Goal: Find specific page/section: Find specific page/section

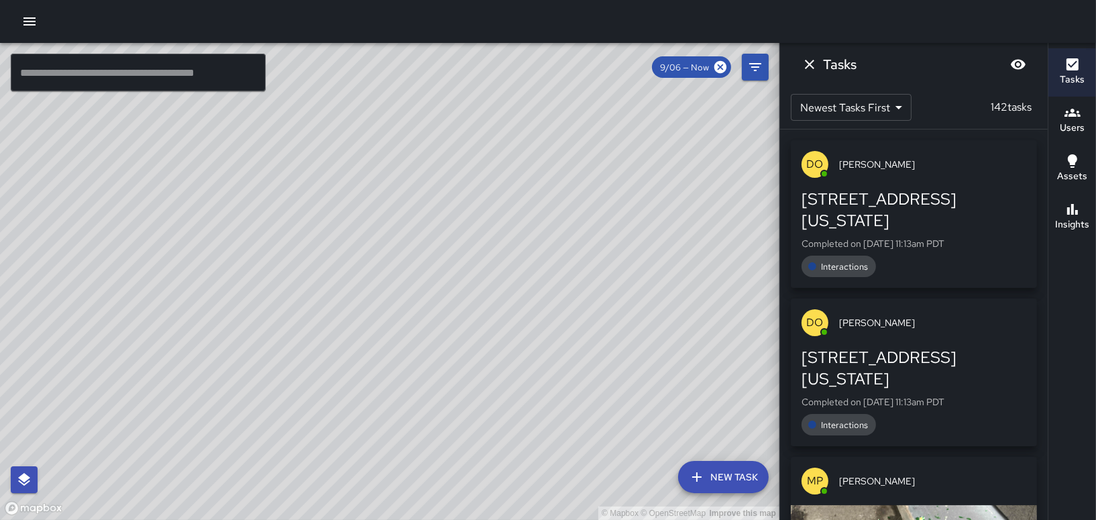
drag, startPoint x: 678, startPoint y: 284, endPoint x: 571, endPoint y: 309, distance: 109.3
click at [571, 309] on div "© Mapbox © OpenStreetMap Improve this map" at bounding box center [389, 281] width 779 height 477
drag, startPoint x: 317, startPoint y: 251, endPoint x: 310, endPoint y: 253, distance: 7.0
click at [310, 253] on div "© Mapbox © OpenStreetMap Improve this map" at bounding box center [389, 281] width 779 height 477
drag, startPoint x: 339, startPoint y: 309, endPoint x: 355, endPoint y: 369, distance: 61.8
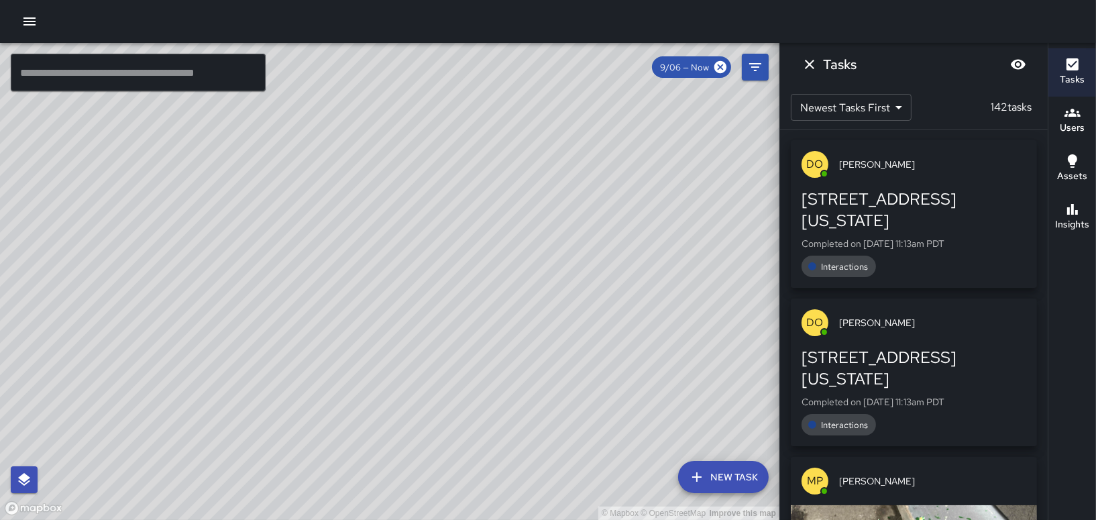
click at [350, 377] on div "© Mapbox © OpenStreetMap Improve this map" at bounding box center [389, 281] width 779 height 477
drag, startPoint x: 394, startPoint y: 392, endPoint x: 433, endPoint y: 229, distance: 166.9
click at [433, 229] on div "© Mapbox © OpenStreetMap Improve this map" at bounding box center [389, 281] width 779 height 477
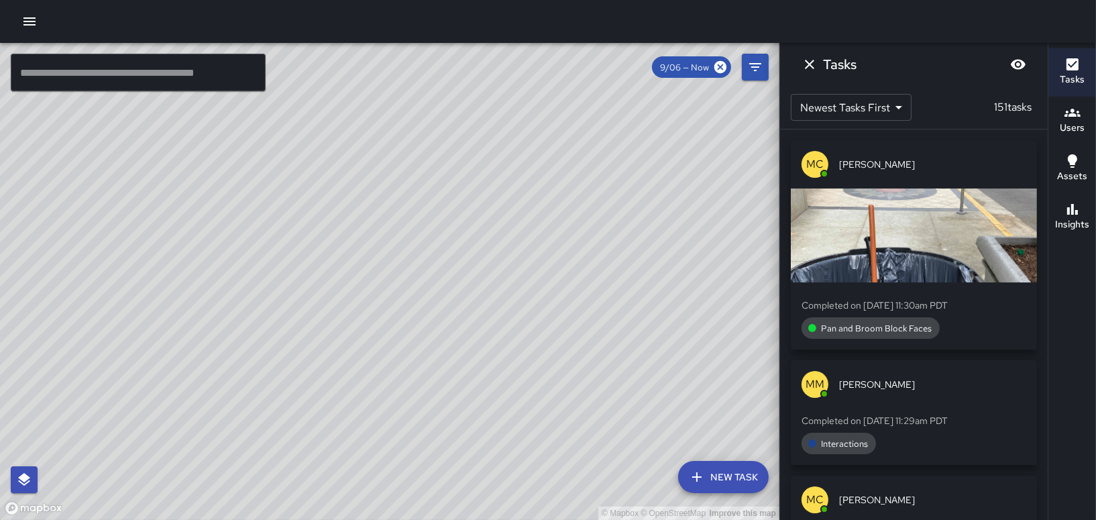
drag, startPoint x: 522, startPoint y: 391, endPoint x: 537, endPoint y: 500, distance: 110.3
click at [537, 500] on div "© Mapbox © OpenStreetMap Improve this map" at bounding box center [389, 281] width 779 height 477
drag, startPoint x: 311, startPoint y: 122, endPoint x: 321, endPoint y: 407, distance: 285.2
click at [321, 407] on div "© Mapbox © OpenStreetMap Improve this map" at bounding box center [389, 281] width 779 height 477
drag, startPoint x: 392, startPoint y: 172, endPoint x: 531, endPoint y: 498, distance: 354.3
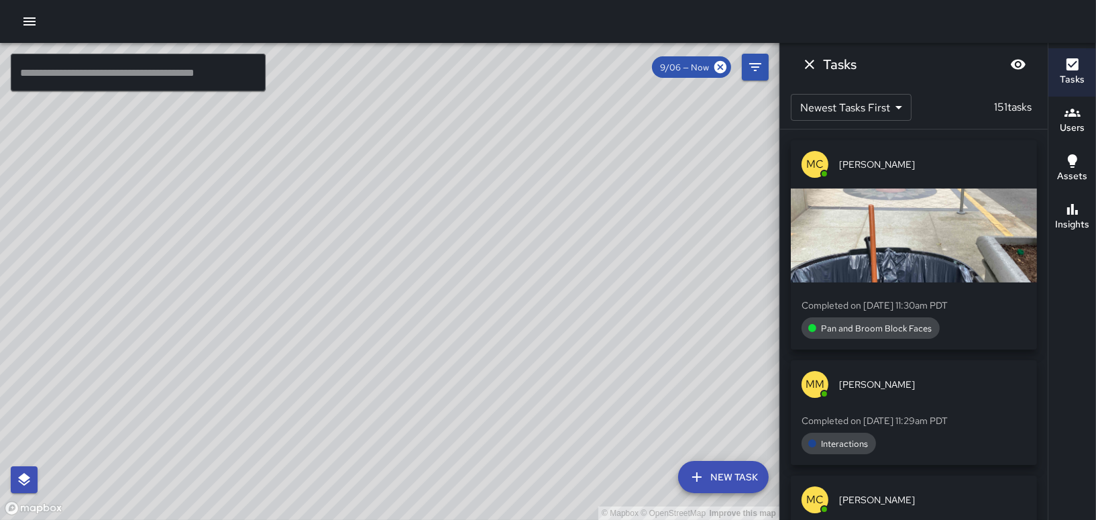
click at [531, 498] on div "© Mapbox © OpenStreetMap Improve this map" at bounding box center [389, 281] width 779 height 477
drag, startPoint x: 408, startPoint y: 366, endPoint x: 419, endPoint y: 549, distance: 183.4
click at [419, 519] on html "© Mapbox © OpenStreetMap Improve this map ​ New Task 9/06 — Now Map Layers Task…" at bounding box center [548, 260] width 1096 height 520
drag, startPoint x: 443, startPoint y: 335, endPoint x: 395, endPoint y: 509, distance: 180.1
click at [395, 511] on div "© Mapbox © OpenStreetMap Improve this map" at bounding box center [389, 281] width 779 height 477
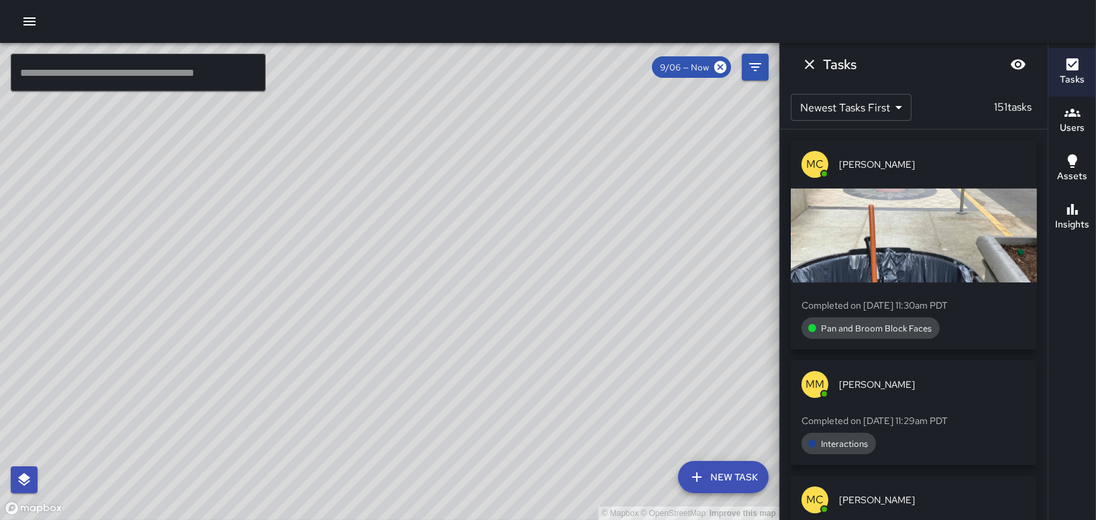
click at [377, 413] on div "© Mapbox © OpenStreetMap Improve this map" at bounding box center [389, 281] width 779 height 477
click at [576, 400] on div "© Mapbox © OpenStreetMap Improve this map" at bounding box center [389, 281] width 779 height 477
drag, startPoint x: 476, startPoint y: 241, endPoint x: 490, endPoint y: 139, distance: 103.6
click at [490, 140] on div "© Mapbox © OpenStreetMap Improve this map" at bounding box center [389, 281] width 779 height 477
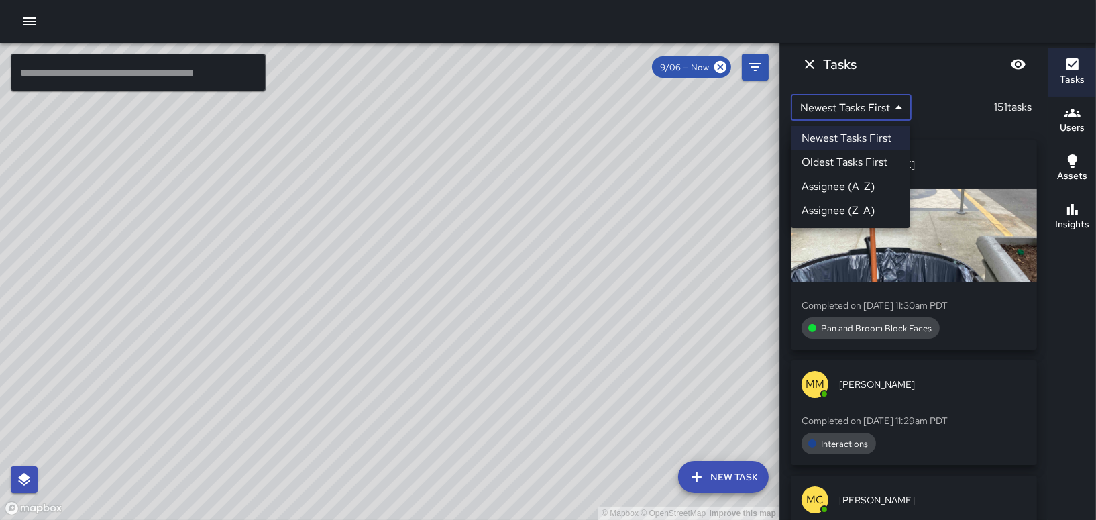
drag, startPoint x: 842, startPoint y: 118, endPoint x: 687, endPoint y: 167, distance: 163.1
click at [687, 168] on body "© Mapbox © OpenStreetMap Improve this map ​ New Task 9/06 — Now Map Layers Task…" at bounding box center [548, 260] width 1096 height 520
drag, startPoint x: 658, startPoint y: 181, endPoint x: 449, endPoint y: 335, distance: 259.0
click at [449, 335] on div at bounding box center [548, 260] width 1096 height 520
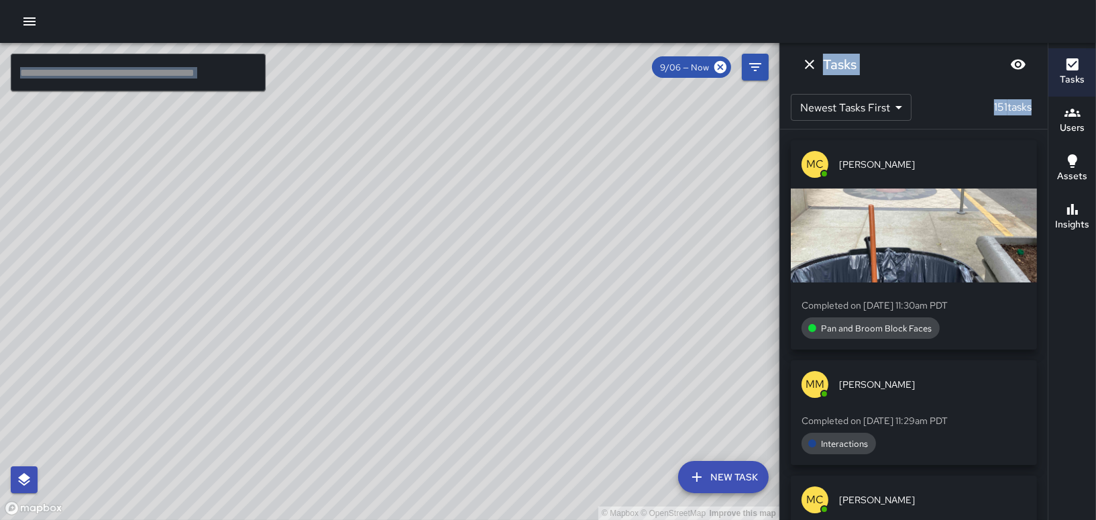
drag, startPoint x: 466, startPoint y: 319, endPoint x: 430, endPoint y: 327, distance: 37.0
click at [301, 361] on div "© Mapbox © OpenStreetMap Improve this map" at bounding box center [389, 281] width 779 height 477
drag, startPoint x: 632, startPoint y: 239, endPoint x: 437, endPoint y: 407, distance: 256.8
click at [437, 407] on div "© Mapbox © OpenStreetMap Improve this map" at bounding box center [389, 281] width 779 height 477
drag, startPoint x: 468, startPoint y: 182, endPoint x: 254, endPoint y: 437, distance: 332.8
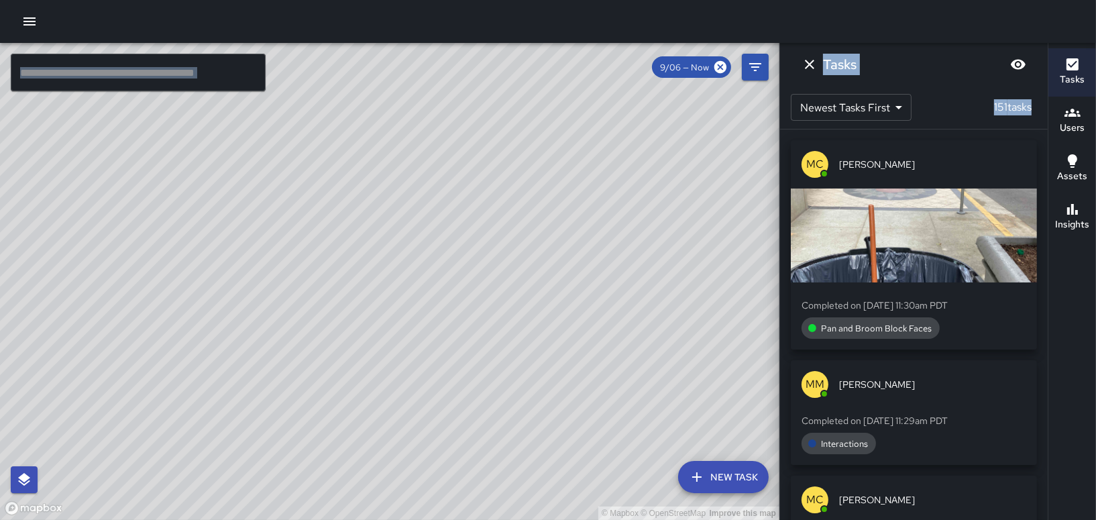
click at [254, 437] on div "© Mapbox © OpenStreetMap Improve this map" at bounding box center [389, 281] width 779 height 477
drag, startPoint x: 333, startPoint y: 237, endPoint x: 461, endPoint y: 514, distance: 305.5
click at [461, 514] on div "© Mapbox © OpenStreetMap Improve this map" at bounding box center [389, 281] width 779 height 477
drag, startPoint x: 596, startPoint y: 269, endPoint x: 510, endPoint y: 502, distance: 248.1
click at [504, 512] on div "© Mapbox © OpenStreetMap Improve this map" at bounding box center [389, 281] width 779 height 477
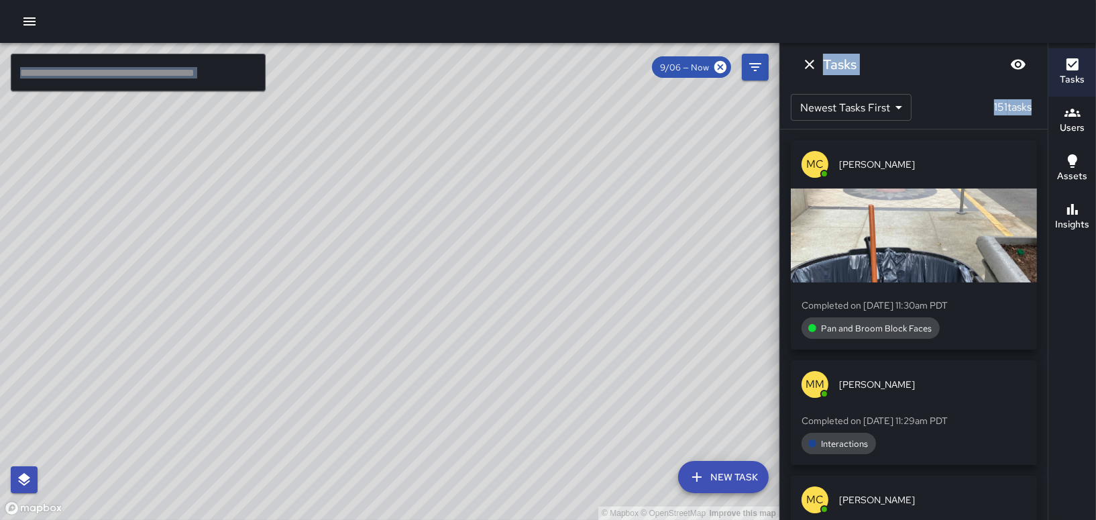
drag, startPoint x: 440, startPoint y: 298, endPoint x: 381, endPoint y: 421, distance: 136.2
click at [381, 421] on div "© Mapbox © OpenStreetMap Improve this map" at bounding box center [389, 281] width 779 height 477
drag, startPoint x: 492, startPoint y: 249, endPoint x: 467, endPoint y: 317, distance: 72.1
click at [466, 519] on html "© Mapbox © OpenStreetMap Improve this map ​ New Task 9/06 — Now Map Layers Task…" at bounding box center [548, 260] width 1096 height 520
drag, startPoint x: 494, startPoint y: 182, endPoint x: 514, endPoint y: 471, distance: 289.1
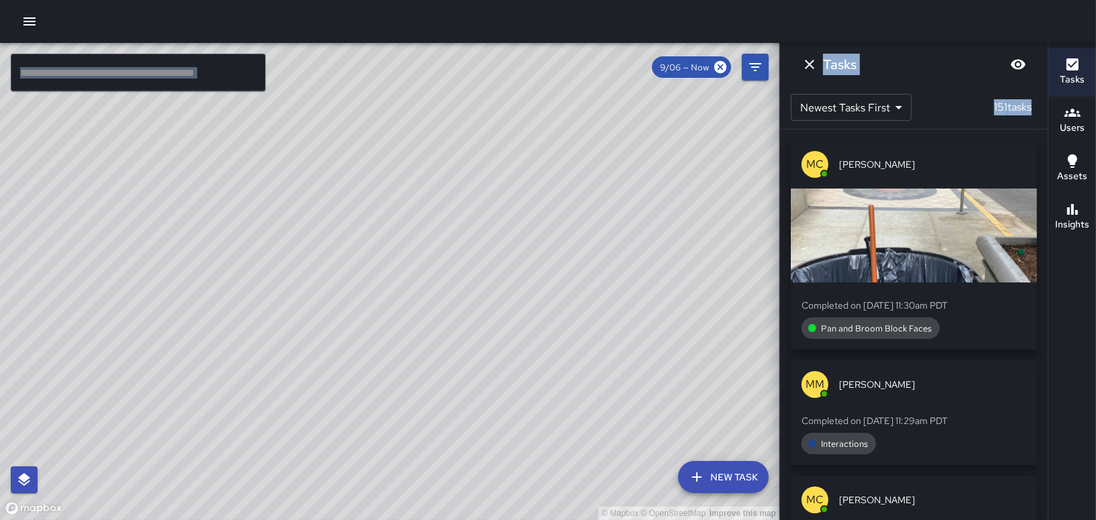
click at [504, 511] on div "© Mapbox © OpenStreetMap Improve this map" at bounding box center [389, 281] width 779 height 477
drag, startPoint x: 522, startPoint y: 264, endPoint x: 429, endPoint y: 457, distance: 215.1
click at [431, 465] on div "© Mapbox © OpenStreetMap Improve this map" at bounding box center [389, 281] width 779 height 477
drag, startPoint x: 533, startPoint y: 460, endPoint x: 502, endPoint y: 545, distance: 90.2
click at [502, 519] on html "© Mapbox © OpenStreetMap Improve this map ​ New Task 9/06 — Now Map Layers Task…" at bounding box center [548, 260] width 1096 height 520
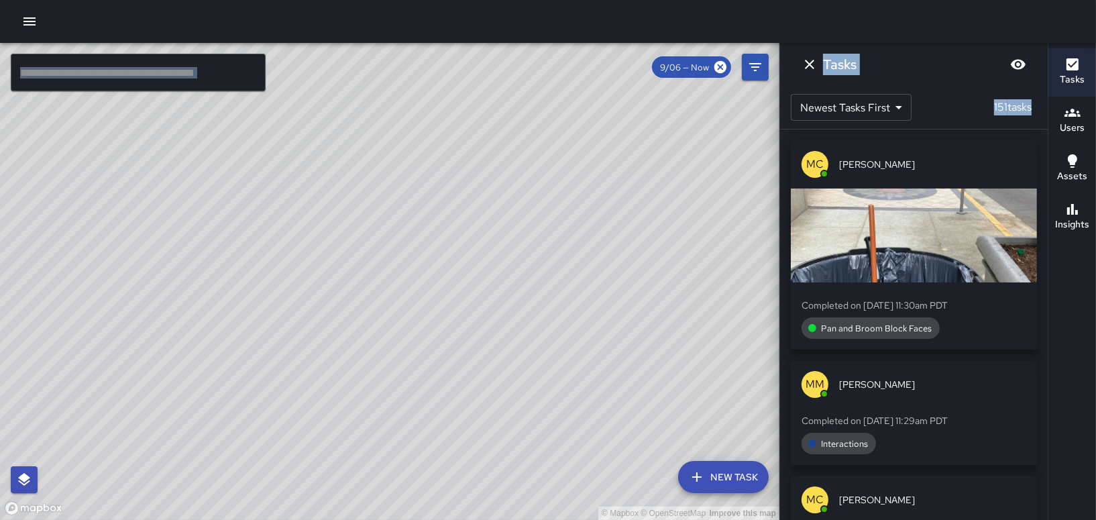
drag, startPoint x: 589, startPoint y: 409, endPoint x: 569, endPoint y: 360, distance: 52.9
click at [569, 360] on div "© Mapbox © OpenStreetMap Improve this map" at bounding box center [389, 281] width 779 height 477
drag, startPoint x: 640, startPoint y: 355, endPoint x: 590, endPoint y: 415, distance: 78.2
click at [590, 415] on div "© Mapbox © OpenStreetMap Improve this map" at bounding box center [389, 281] width 779 height 477
click at [722, 70] on icon at bounding box center [720, 67] width 12 height 12
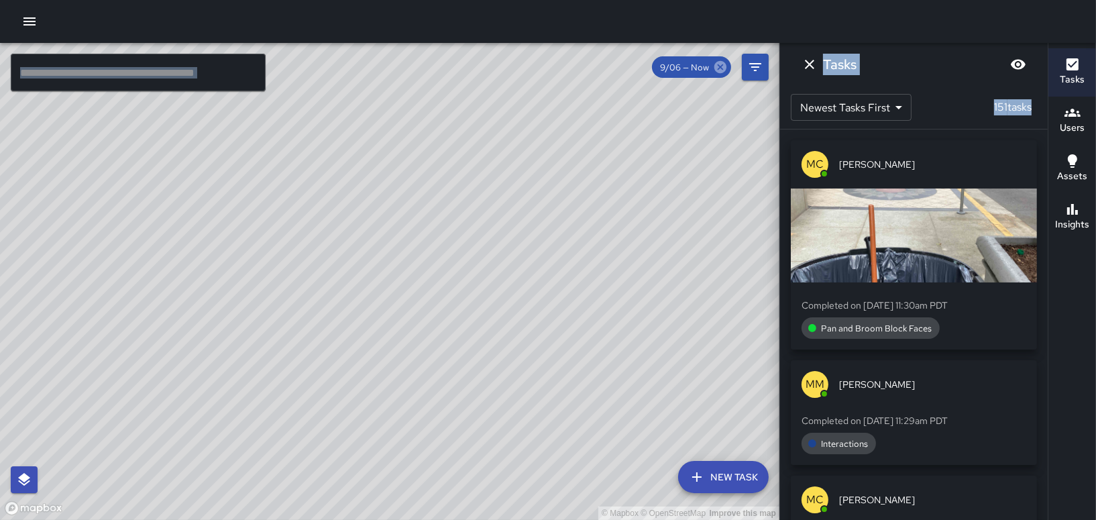
click at [715, 70] on icon at bounding box center [720, 67] width 12 height 12
click at [811, 68] on icon "Dismiss" at bounding box center [810, 64] width 16 height 16
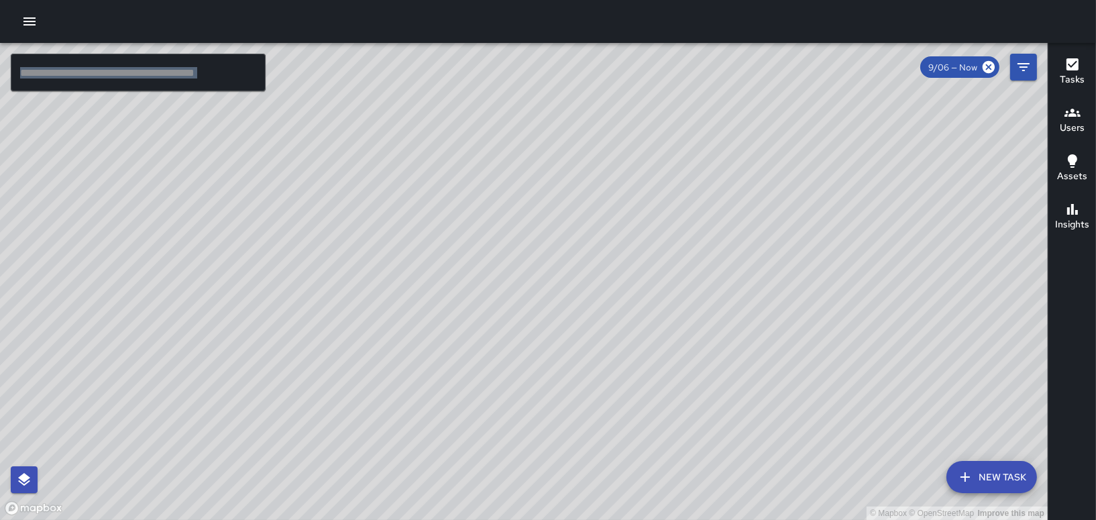
click at [590, 133] on div "© Mapbox © OpenStreetMap Improve this map" at bounding box center [524, 281] width 1048 height 477
click at [237, 80] on input "text" at bounding box center [138, 73] width 255 height 38
click at [834, 115] on div "© Mapbox © OpenStreetMap Improve this map" at bounding box center [524, 281] width 1048 height 477
drag, startPoint x: 600, startPoint y: 333, endPoint x: 608, endPoint y: 474, distance: 141.8
click at [608, 474] on div "© Mapbox © OpenStreetMap Improve this map" at bounding box center [524, 281] width 1048 height 477
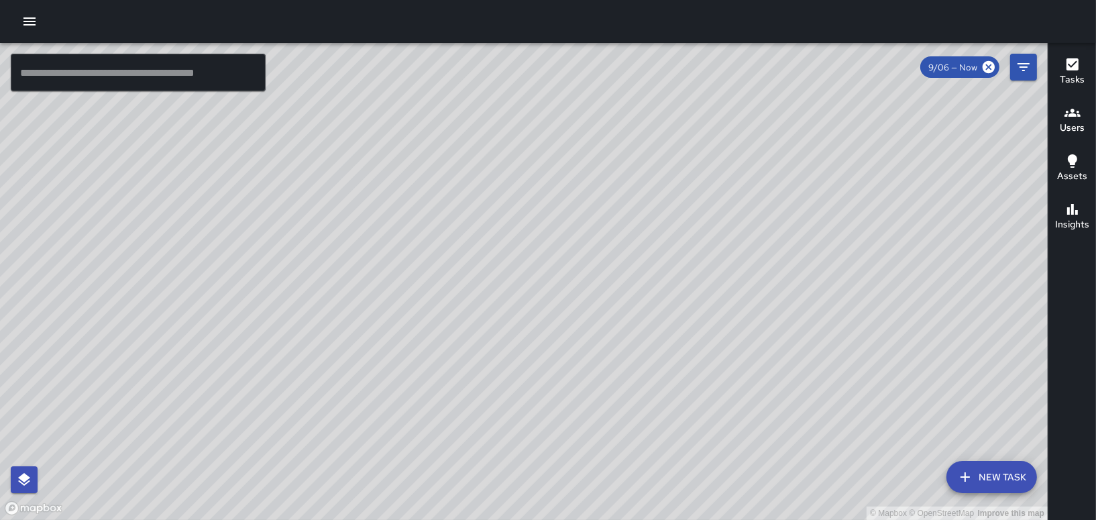
drag, startPoint x: 755, startPoint y: 433, endPoint x: 628, endPoint y: 374, distance: 140.1
click at [631, 376] on div "© Mapbox © OpenStreetMap Improve this map" at bounding box center [524, 281] width 1048 height 477
drag, startPoint x: 457, startPoint y: 218, endPoint x: 465, endPoint y: 253, distance: 36.0
click at [465, 253] on div "© Mapbox © OpenStreetMap Improve this map" at bounding box center [524, 281] width 1048 height 477
drag, startPoint x: 624, startPoint y: 441, endPoint x: 565, endPoint y: 265, distance: 185.4
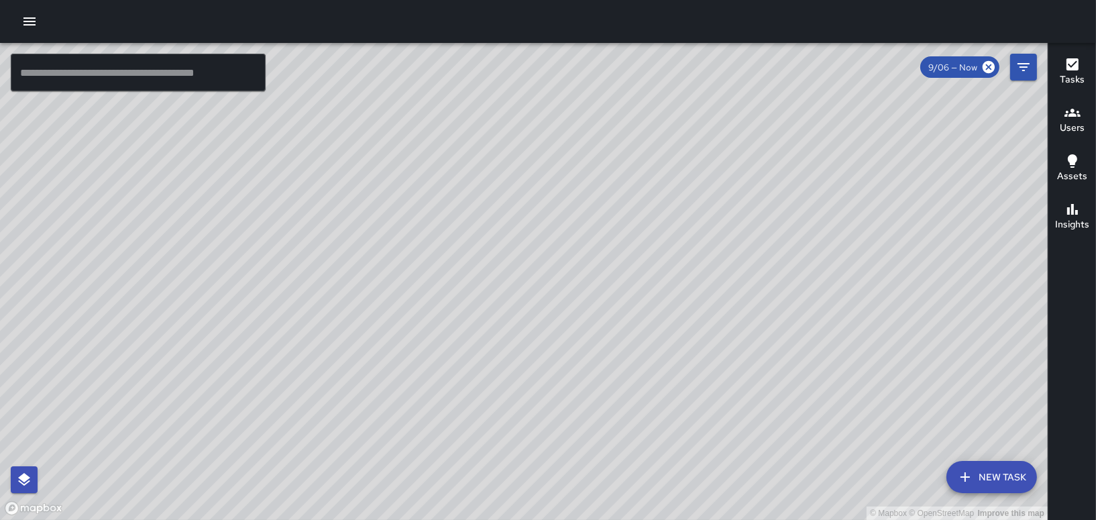
click at [565, 265] on div "© Mapbox © OpenStreetMap Improve this map" at bounding box center [524, 281] width 1048 height 477
drag, startPoint x: 528, startPoint y: 400, endPoint x: 679, endPoint y: 262, distance: 204.7
click at [688, 260] on div "© Mapbox © OpenStreetMap Improve this map" at bounding box center [524, 281] width 1048 height 477
drag, startPoint x: 492, startPoint y: 419, endPoint x: 573, endPoint y: 313, distance: 133.9
click at [573, 313] on div "© Mapbox © OpenStreetMap Improve this map" at bounding box center [524, 281] width 1048 height 477
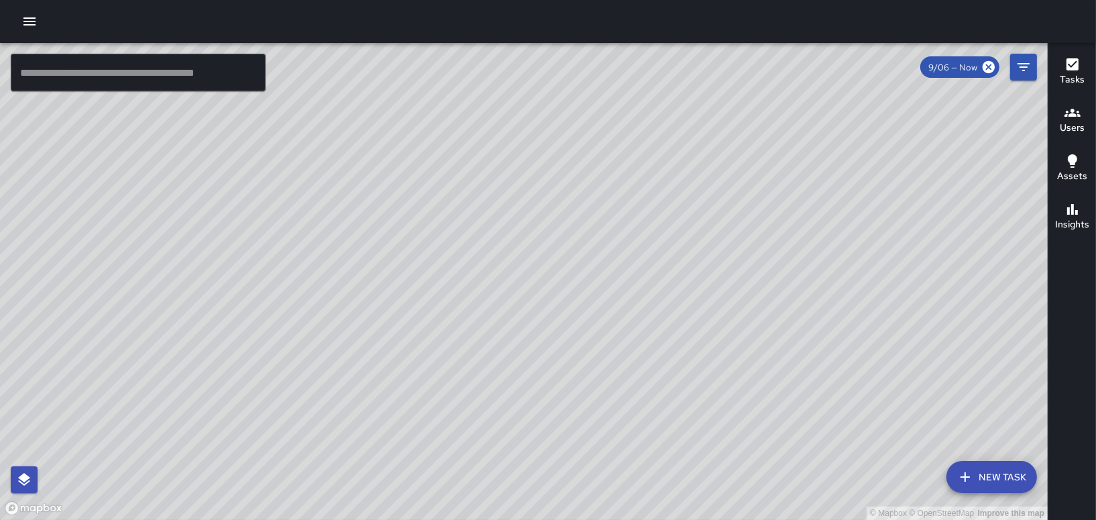
drag, startPoint x: 486, startPoint y: 417, endPoint x: 600, endPoint y: 250, distance: 202.2
click at [600, 250] on div "© Mapbox © OpenStreetMap Improve this map" at bounding box center [524, 281] width 1048 height 477
drag, startPoint x: 529, startPoint y: 366, endPoint x: 588, endPoint y: 290, distance: 96.6
click at [607, 260] on div "© Mapbox © OpenStreetMap Improve this map" at bounding box center [524, 281] width 1048 height 477
drag, startPoint x: 531, startPoint y: 254, endPoint x: 498, endPoint y: 549, distance: 296.9
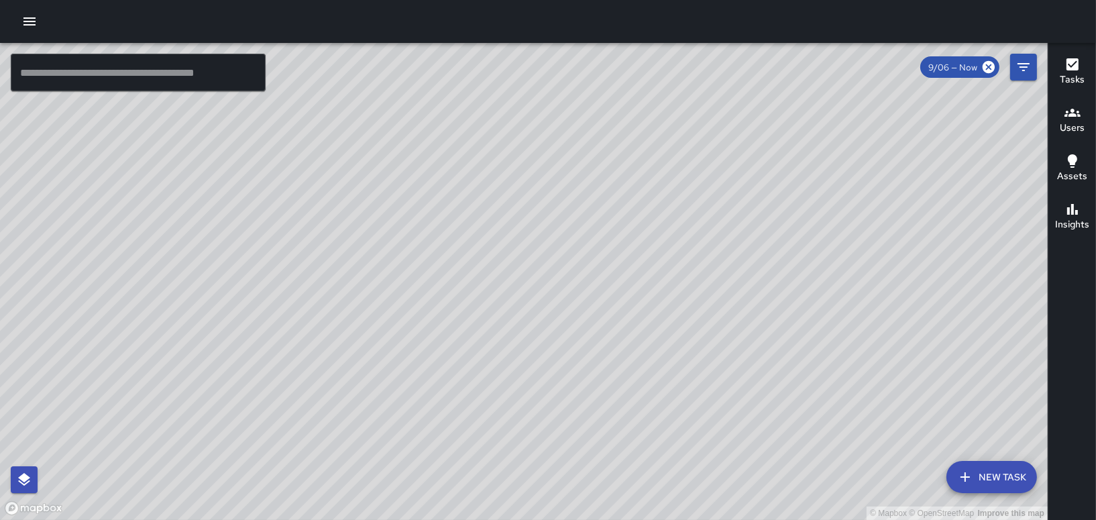
click at [498, 519] on html "© Mapbox © OpenStreetMap Improve this map ​ New Task 9/06 — Now Map Layers Task…" at bounding box center [548, 260] width 1096 height 520
drag, startPoint x: 460, startPoint y: 380, endPoint x: 462, endPoint y: 427, distance: 47.0
click at [459, 423] on div "© Mapbox © OpenStreetMap Improve this map" at bounding box center [524, 281] width 1048 height 477
drag, startPoint x: 325, startPoint y: 306, endPoint x: 565, endPoint y: 164, distance: 279.1
click at [536, 179] on div "© Mapbox © OpenStreetMap Improve this map" at bounding box center [524, 281] width 1048 height 477
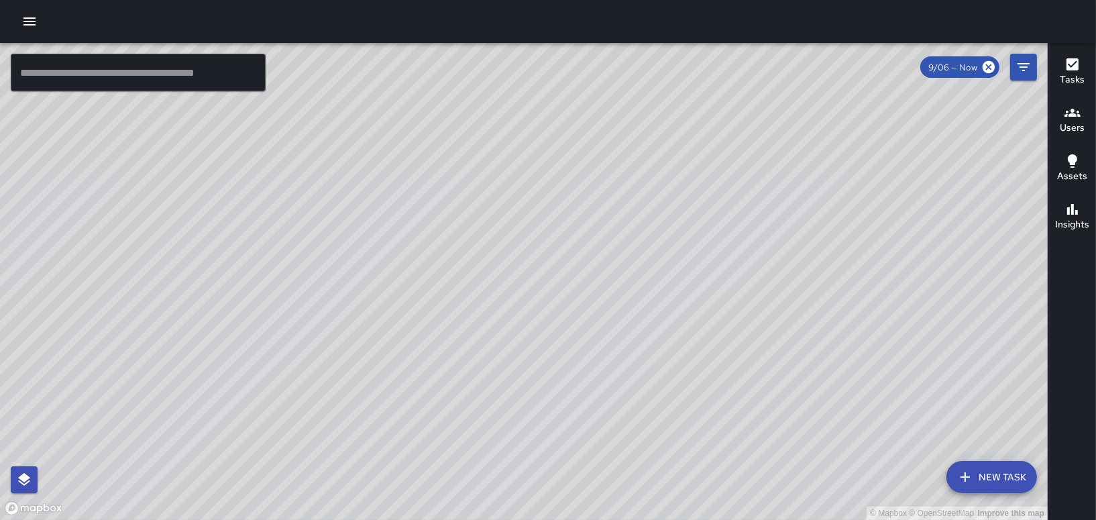
drag, startPoint x: 384, startPoint y: 316, endPoint x: 492, endPoint y: 200, distance: 159.0
click at [492, 200] on div "© Mapbox © OpenStreetMap Improve this map" at bounding box center [524, 281] width 1048 height 477
drag, startPoint x: 632, startPoint y: 192, endPoint x: 345, endPoint y: 302, distance: 306.8
click at [345, 302] on div "© Mapbox © OpenStreetMap Improve this map" at bounding box center [524, 281] width 1048 height 477
drag, startPoint x: 548, startPoint y: 355, endPoint x: 547, endPoint y: 366, distance: 11.4
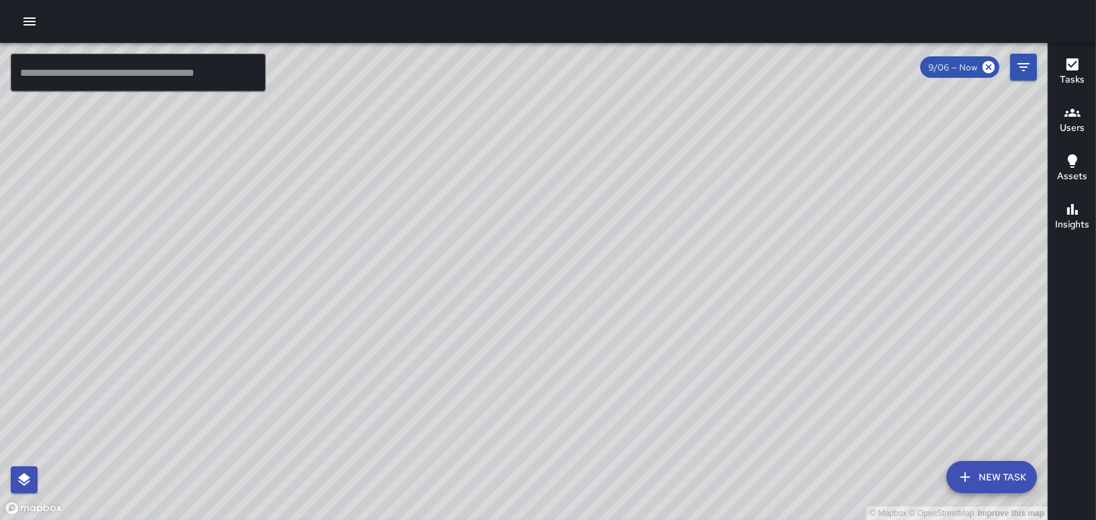
click at [547, 366] on div "© Mapbox © OpenStreetMap Improve this map" at bounding box center [524, 281] width 1048 height 477
drag, startPoint x: 675, startPoint y: 302, endPoint x: 561, endPoint y: 396, distance: 147.3
click at [561, 396] on div "© Mapbox © OpenStreetMap Improve this map" at bounding box center [524, 281] width 1048 height 477
drag, startPoint x: 581, startPoint y: 329, endPoint x: 605, endPoint y: 352, distance: 33.7
click at [605, 352] on div "© Mapbox © OpenStreetMap Improve this map" at bounding box center [524, 281] width 1048 height 477
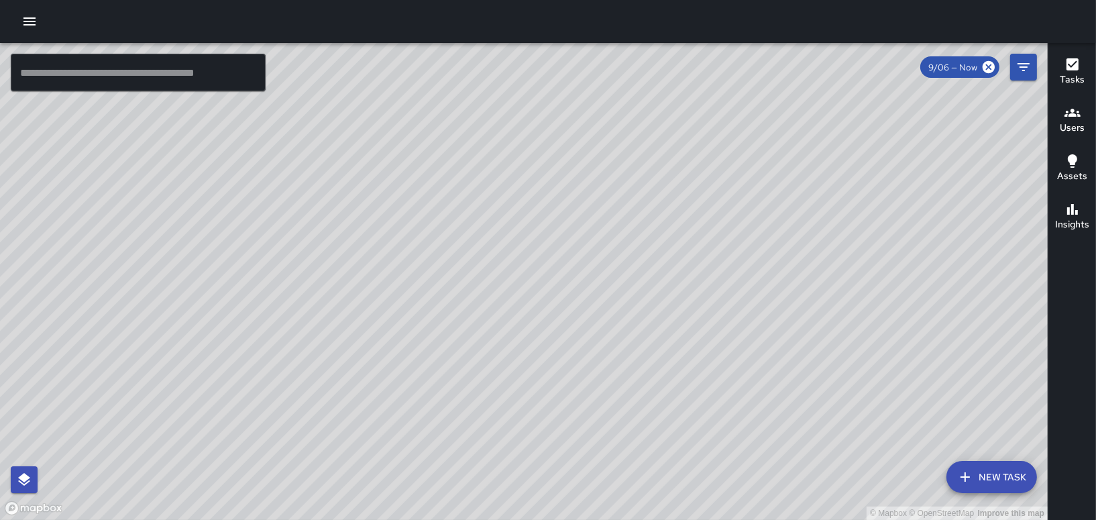
drag, startPoint x: 394, startPoint y: 423, endPoint x: 321, endPoint y: 314, distance: 131.1
click at [321, 314] on div "© Mapbox © OpenStreetMap Improve this map" at bounding box center [524, 281] width 1048 height 477
drag, startPoint x: 239, startPoint y: 456, endPoint x: 275, endPoint y: 358, distance: 104.2
click at [275, 359] on div "© Mapbox © OpenStreetMap Improve this map" at bounding box center [524, 281] width 1048 height 477
drag, startPoint x: 292, startPoint y: 442, endPoint x: 266, endPoint y: 361, distance: 85.1
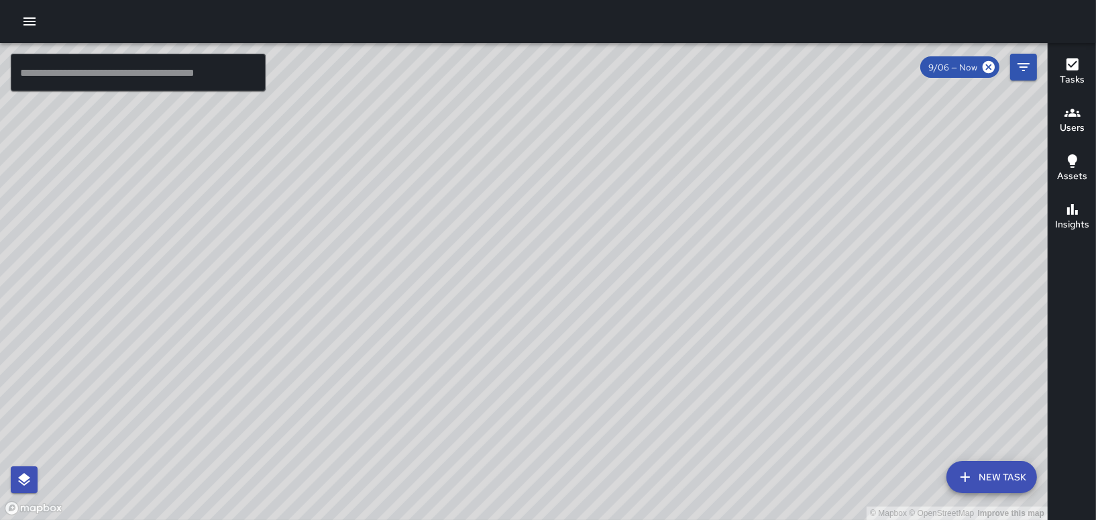
click at [266, 361] on div "© Mapbox © OpenStreetMap Improve this map" at bounding box center [524, 281] width 1048 height 477
click at [535, 366] on div "© Mapbox © OpenStreetMap Improve this map MP Melvin Portillo Ambassador Tasks 2…" at bounding box center [524, 281] width 1048 height 477
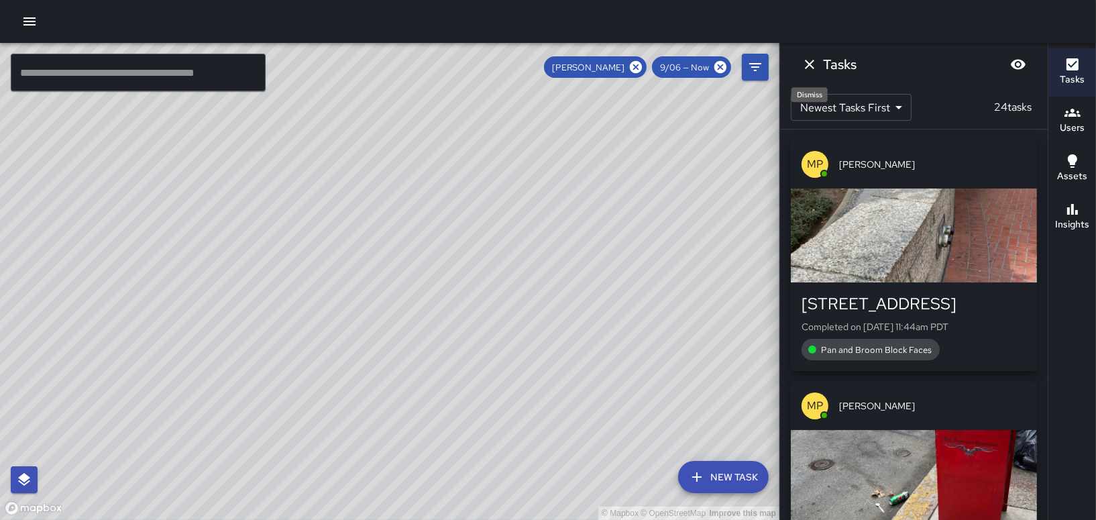
click at [814, 58] on icon "Dismiss" at bounding box center [810, 64] width 16 height 16
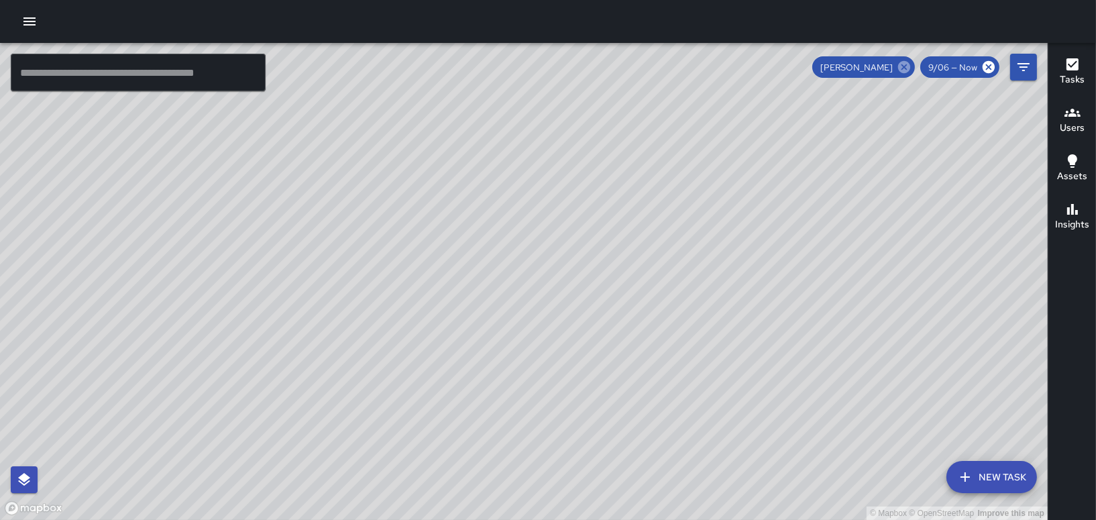
click at [907, 64] on icon at bounding box center [904, 67] width 12 height 12
click at [618, 325] on div "© Mapbox © OpenStreetMap Improve this map" at bounding box center [524, 281] width 1048 height 477
drag, startPoint x: 563, startPoint y: 294, endPoint x: 634, endPoint y: 407, distance: 133.2
click at [634, 407] on div "© Mapbox © OpenStreetMap Improve this map" at bounding box center [524, 281] width 1048 height 477
drag, startPoint x: 717, startPoint y: 310, endPoint x: 672, endPoint y: 196, distance: 122.6
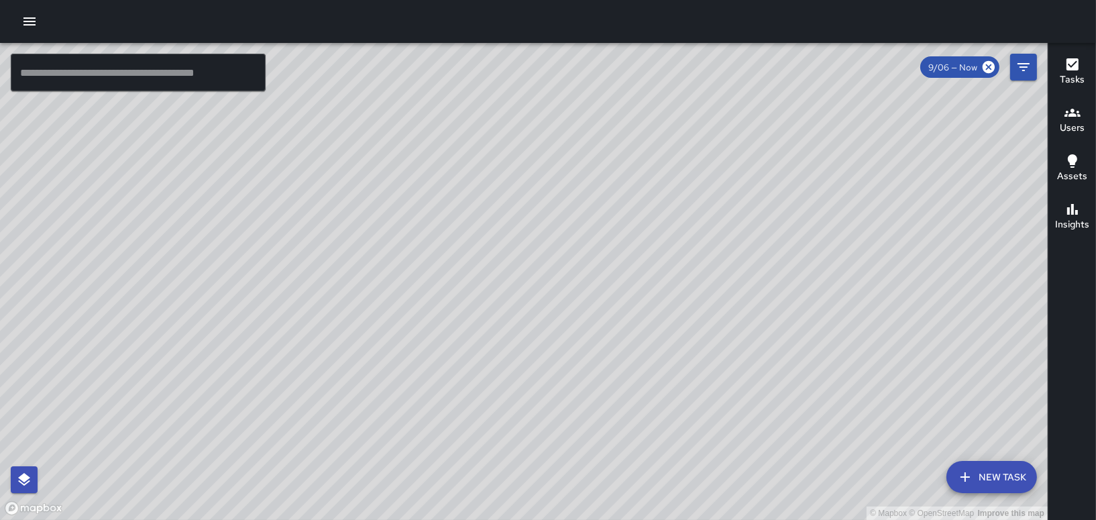
click at [673, 196] on div "© Mapbox © OpenStreetMap Improve this map" at bounding box center [524, 281] width 1048 height 477
drag, startPoint x: 620, startPoint y: 174, endPoint x: 985, endPoint y: 289, distance: 381.8
click at [982, 293] on div "© Mapbox © OpenStreetMap Improve this map" at bounding box center [524, 281] width 1048 height 477
drag, startPoint x: 612, startPoint y: 199, endPoint x: 687, endPoint y: 285, distance: 114.5
click at [687, 285] on div "© Mapbox © OpenStreetMap Improve this map" at bounding box center [524, 281] width 1048 height 477
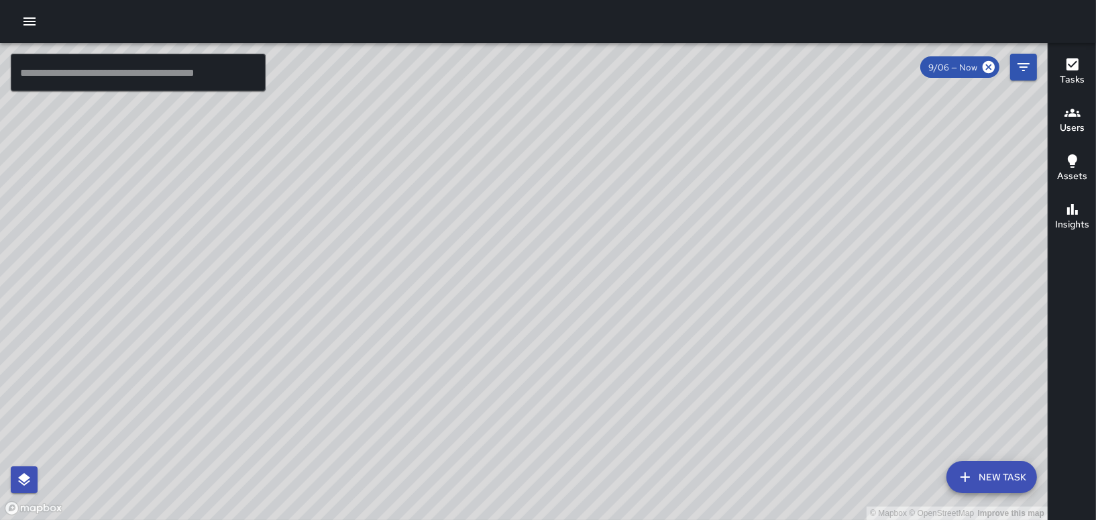
drag, startPoint x: 436, startPoint y: 219, endPoint x: 428, endPoint y: 144, distance: 75.6
click at [428, 144] on div "© Mapbox © OpenStreetMap Improve this map" at bounding box center [524, 281] width 1048 height 477
drag, startPoint x: 451, startPoint y: 292, endPoint x: 435, endPoint y: 130, distance: 162.4
click at [435, 130] on div "© Mapbox © OpenStreetMap Improve this map" at bounding box center [524, 281] width 1048 height 477
drag, startPoint x: 469, startPoint y: 247, endPoint x: 506, endPoint y: 100, distance: 151.4
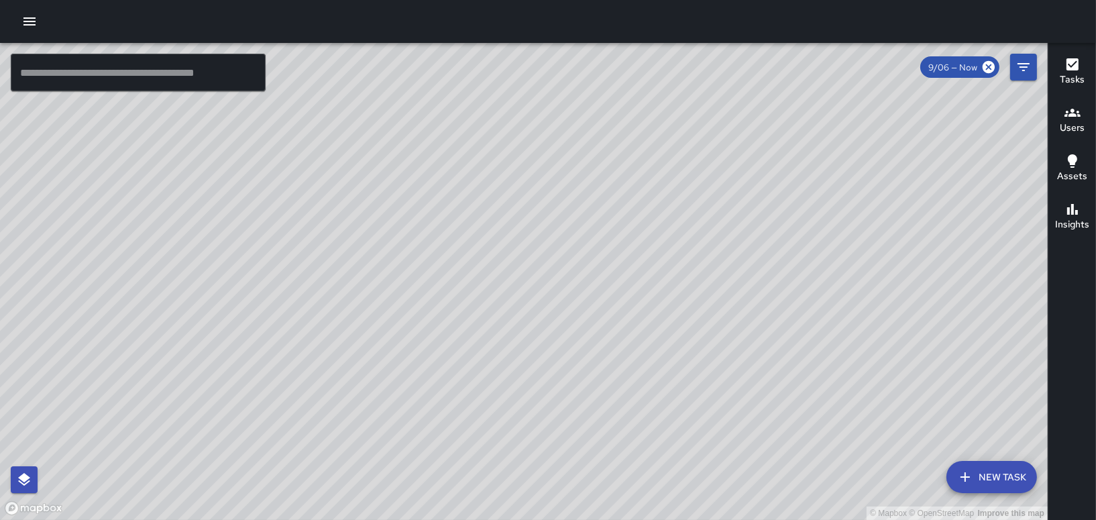
click at [506, 100] on div "© Mapbox © OpenStreetMap Improve this map" at bounding box center [524, 281] width 1048 height 477
drag, startPoint x: 476, startPoint y: 165, endPoint x: 364, endPoint y: 412, distance: 271.4
click at [336, 429] on div "© Mapbox © OpenStreetMap Improve this map" at bounding box center [524, 281] width 1048 height 477
drag, startPoint x: 687, startPoint y: 300, endPoint x: 706, endPoint y: 477, distance: 178.1
click at [706, 477] on div "© Mapbox © OpenStreetMap Improve this map" at bounding box center [524, 281] width 1048 height 477
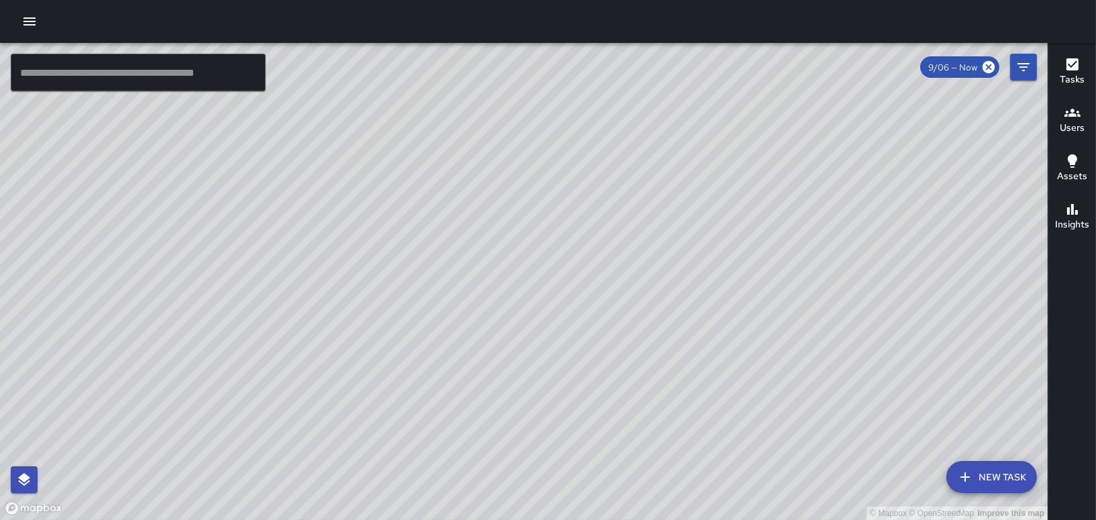
drag, startPoint x: 681, startPoint y: 273, endPoint x: 740, endPoint y: 343, distance: 91.4
click at [742, 352] on div "© Mapbox © OpenStreetMap Improve this map" at bounding box center [524, 281] width 1048 height 477
drag, startPoint x: 396, startPoint y: 239, endPoint x: 463, endPoint y: 436, distance: 208.5
click at [463, 436] on div "© Mapbox © OpenStreetMap Improve this map" at bounding box center [524, 281] width 1048 height 477
drag, startPoint x: 525, startPoint y: 424, endPoint x: 582, endPoint y: 221, distance: 211.3
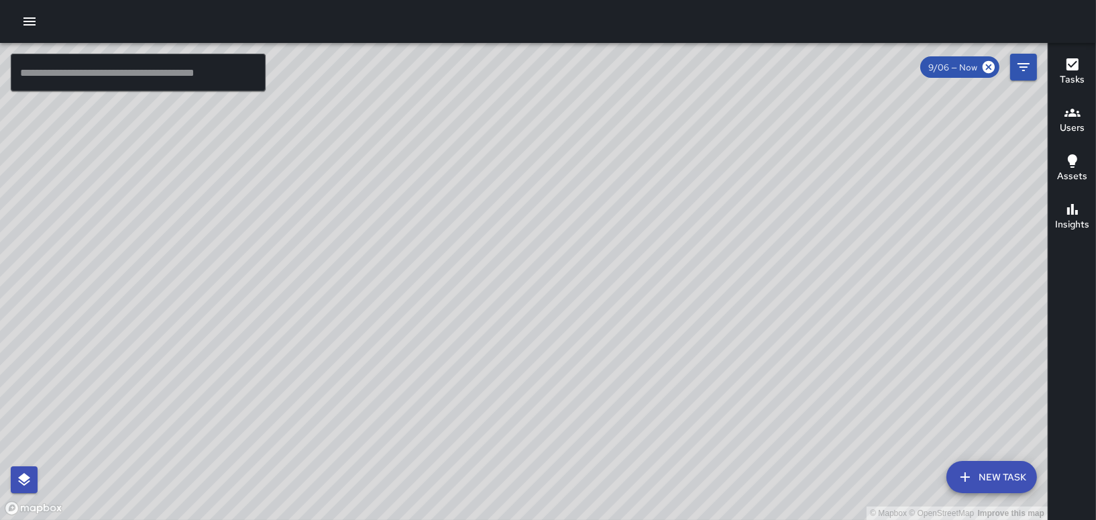
click at [581, 226] on div "© Mapbox © OpenStreetMap Improve this map" at bounding box center [524, 281] width 1048 height 477
drag, startPoint x: 565, startPoint y: 265, endPoint x: 390, endPoint y: 123, distance: 225.1
click at [382, 123] on div "© Mapbox © OpenStreetMap Improve this map" at bounding box center [524, 281] width 1048 height 477
drag, startPoint x: 738, startPoint y: 152, endPoint x: 562, endPoint y: 254, distance: 203.7
click at [562, 254] on div "© Mapbox © OpenStreetMap Improve this map" at bounding box center [524, 281] width 1048 height 477
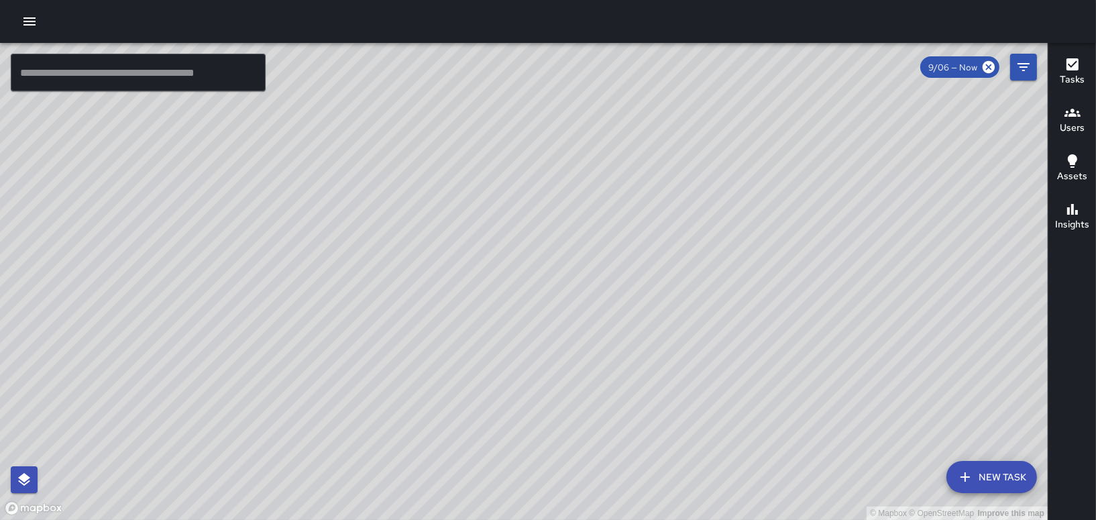
drag, startPoint x: 432, startPoint y: 298, endPoint x: 788, endPoint y: 110, distance: 402.9
click at [788, 110] on div "© Mapbox © OpenStreetMap Improve this map" at bounding box center [524, 281] width 1048 height 477
drag, startPoint x: 494, startPoint y: 394, endPoint x: 579, endPoint y: 277, distance: 144.1
click at [579, 277] on div "© Mapbox © OpenStreetMap Improve this map" at bounding box center [524, 281] width 1048 height 477
